Goal: Task Accomplishment & Management: Use online tool/utility

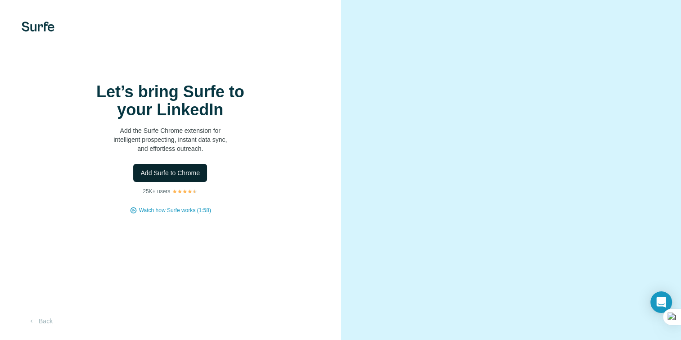
click at [196, 177] on span "Add Surfe to Chrome" at bounding box center [169, 172] width 59 height 9
click at [614, 23] on div at bounding box center [511, 170] width 341 height 340
